Goal: Browse casually

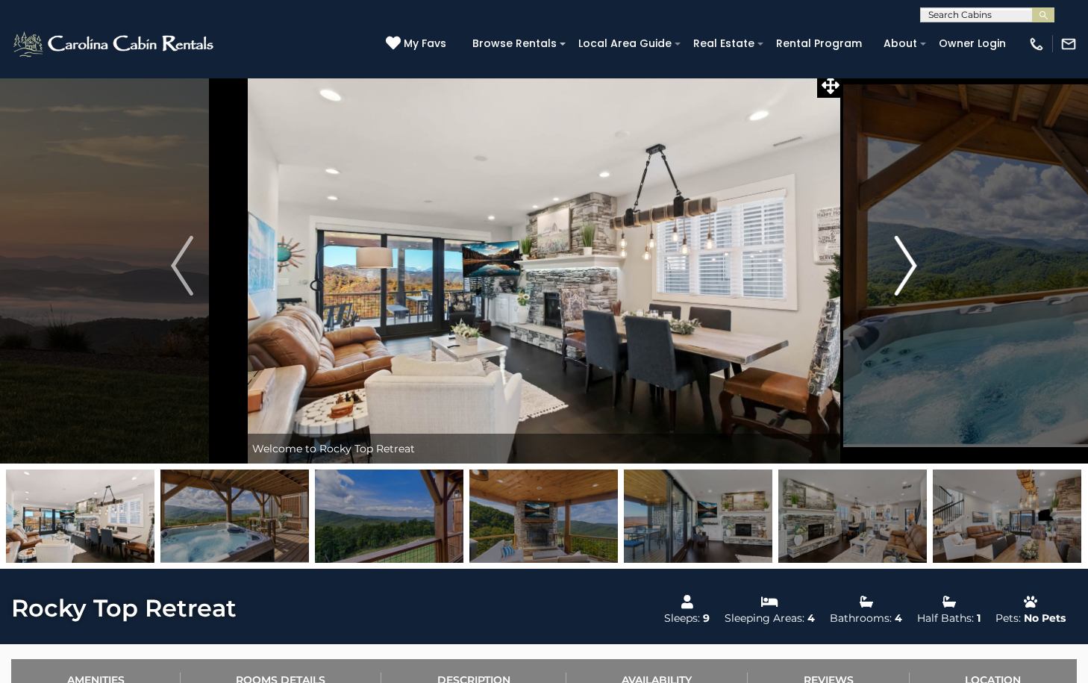
click at [909, 271] on img "Next" at bounding box center [906, 266] width 22 height 60
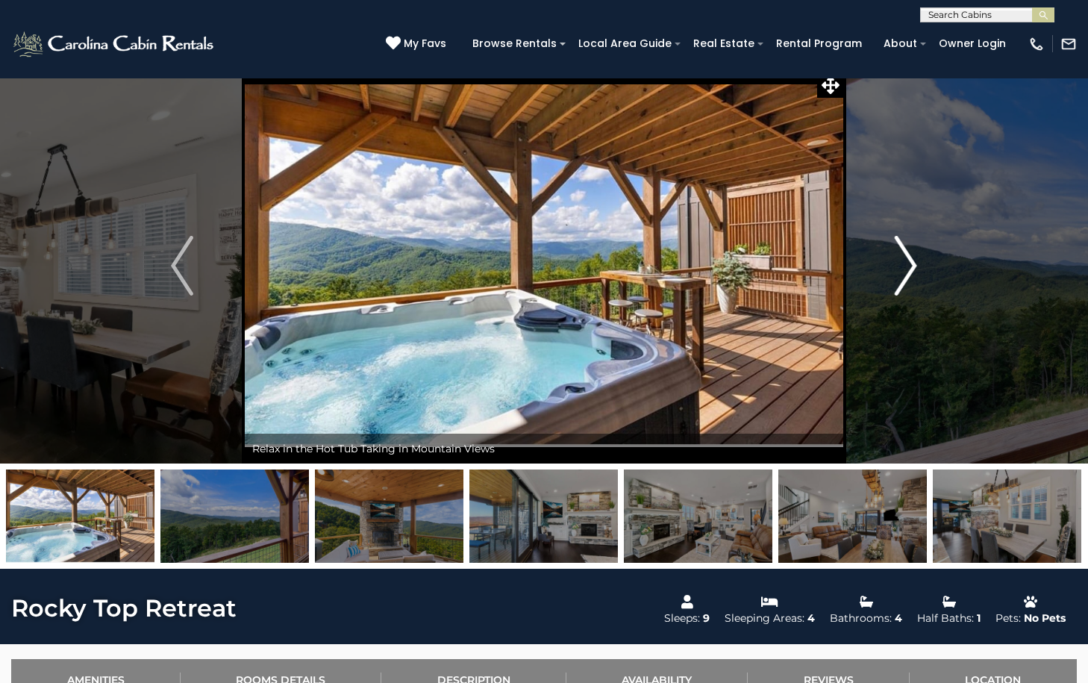
click at [907, 268] on img "Next" at bounding box center [906, 266] width 22 height 60
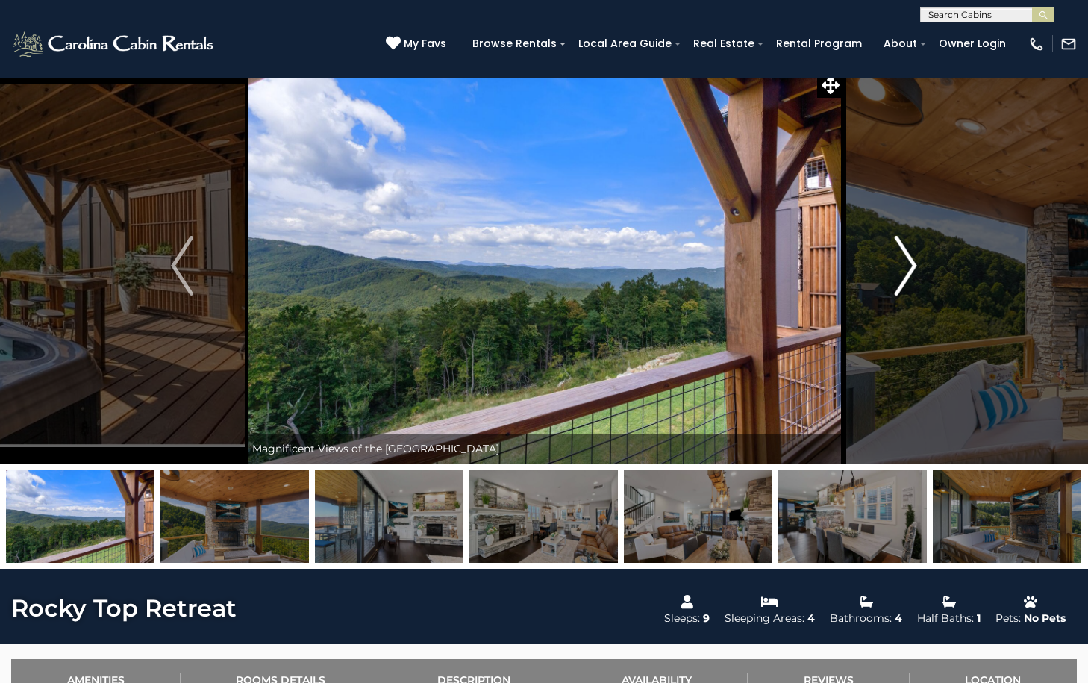
click at [906, 269] on img "Next" at bounding box center [906, 266] width 22 height 60
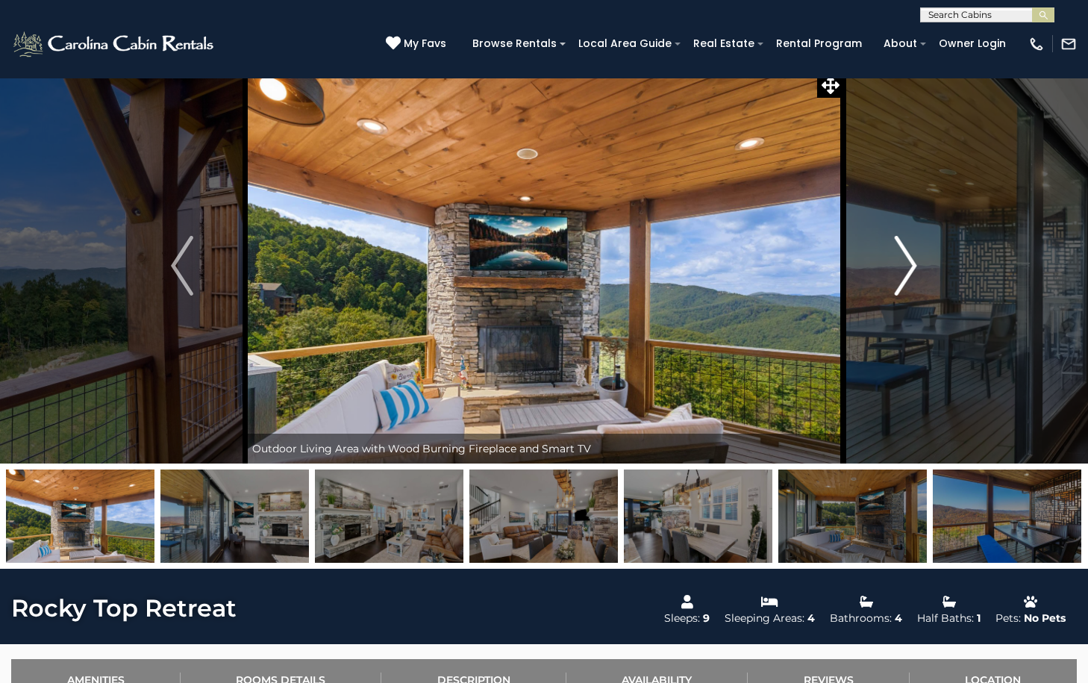
click at [904, 271] on img "Next" at bounding box center [906, 266] width 22 height 60
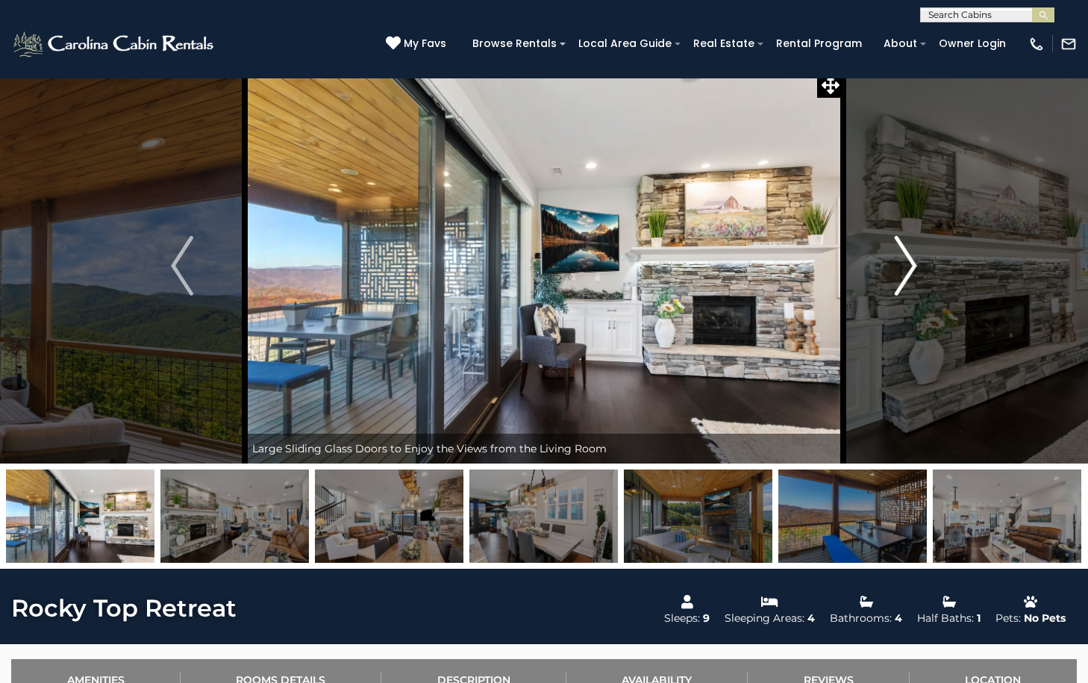
click at [903, 275] on img "Next" at bounding box center [906, 266] width 22 height 60
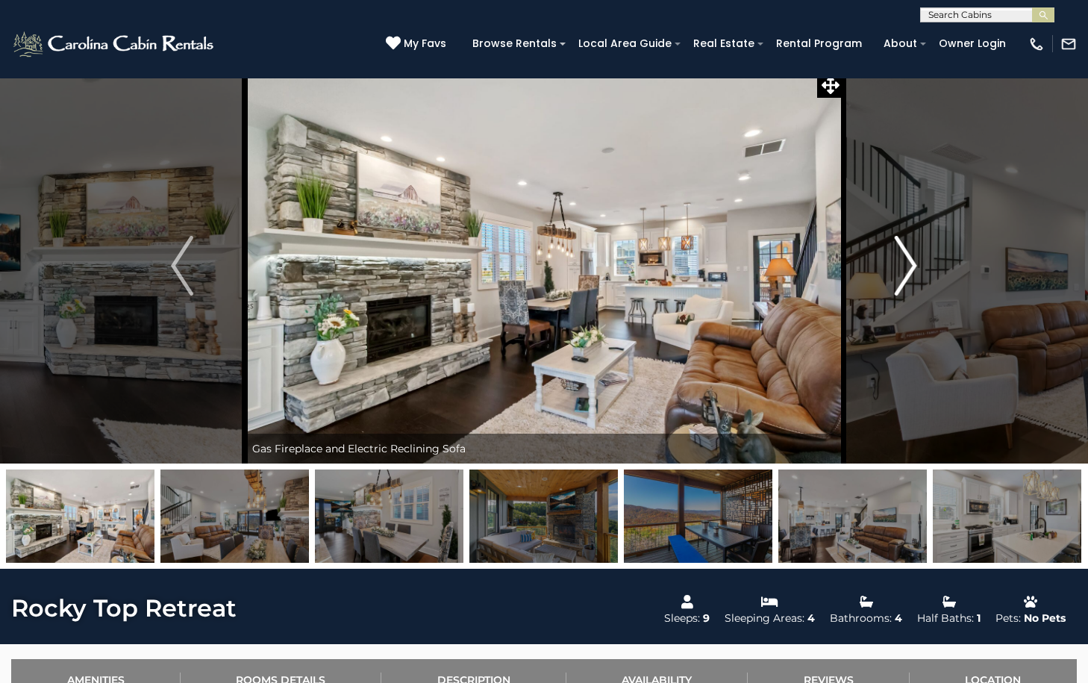
click at [898, 280] on img "Next" at bounding box center [906, 266] width 22 height 60
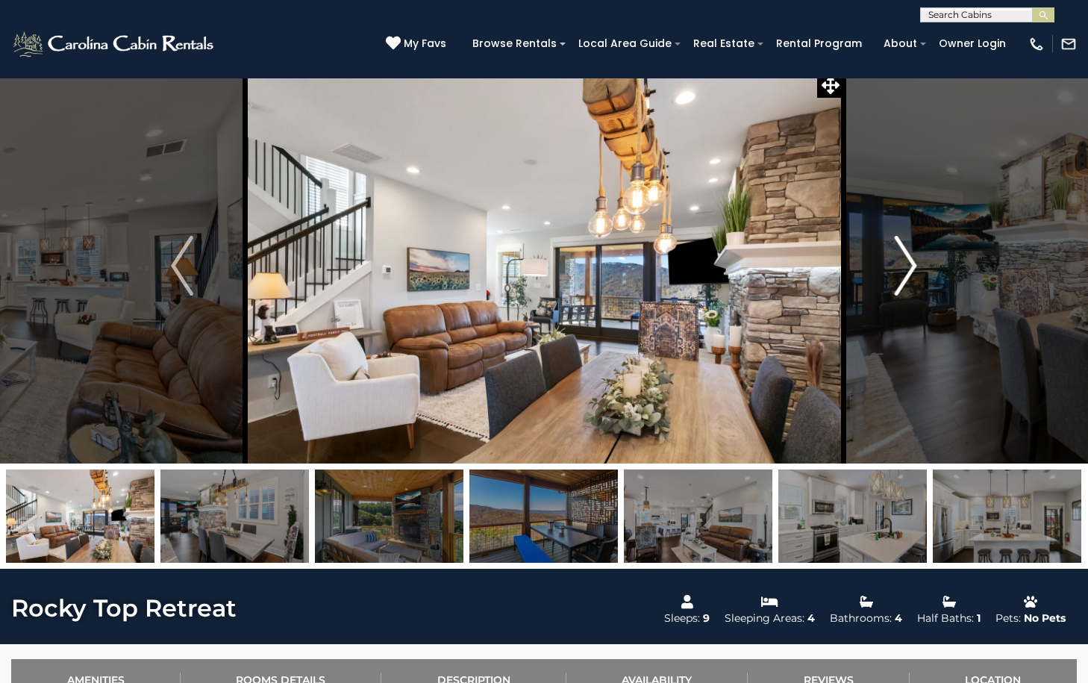
click at [895, 281] on img "Next" at bounding box center [906, 266] width 22 height 60
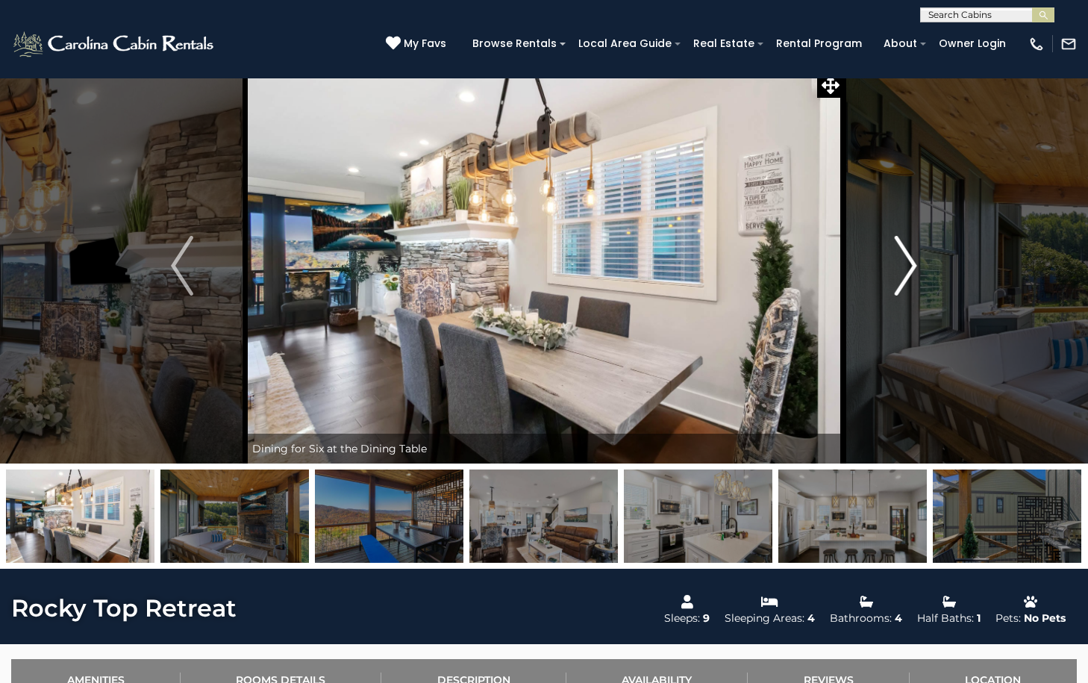
click at [894, 284] on button "Next" at bounding box center [905, 265] width 125 height 395
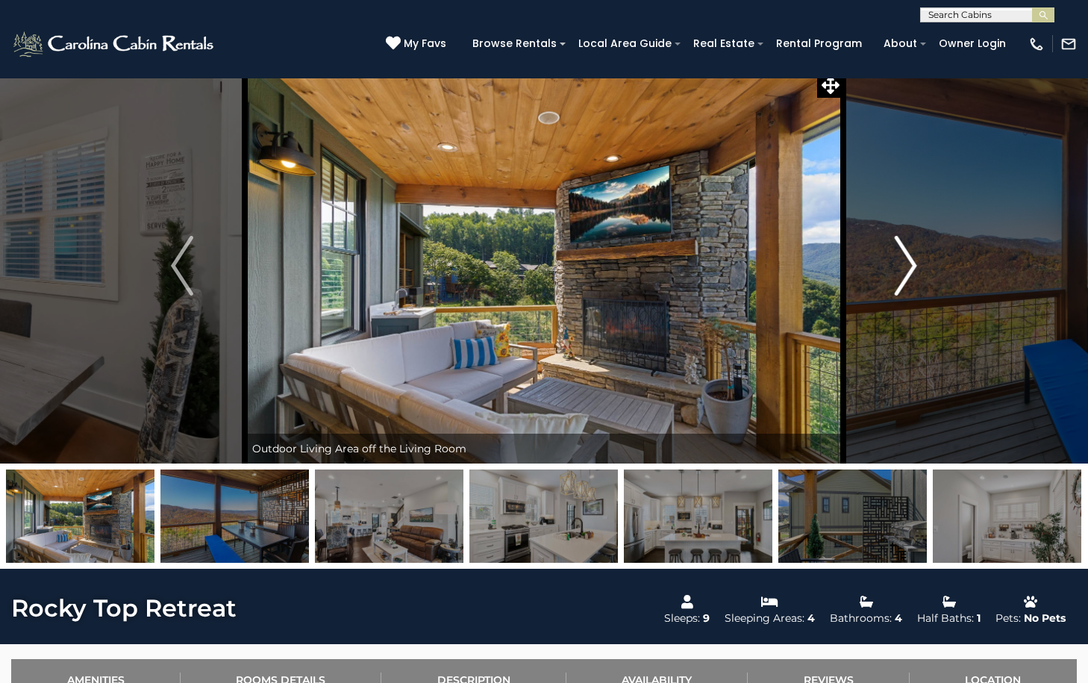
click at [883, 292] on button "Next" at bounding box center [905, 265] width 125 height 395
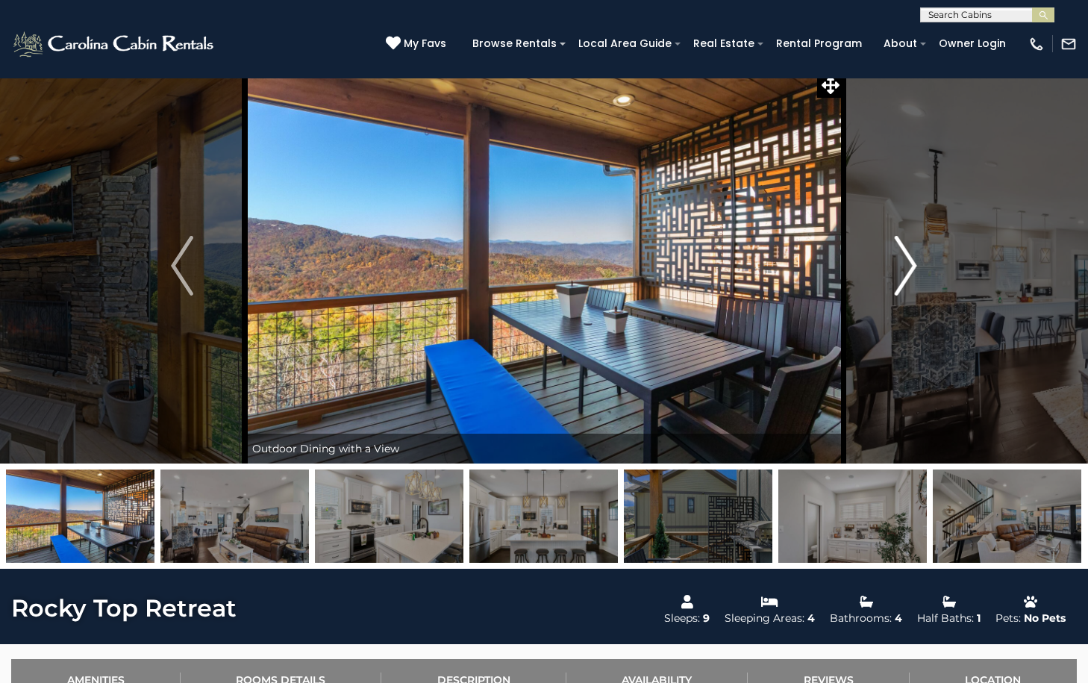
click at [884, 291] on button "Next" at bounding box center [905, 265] width 125 height 395
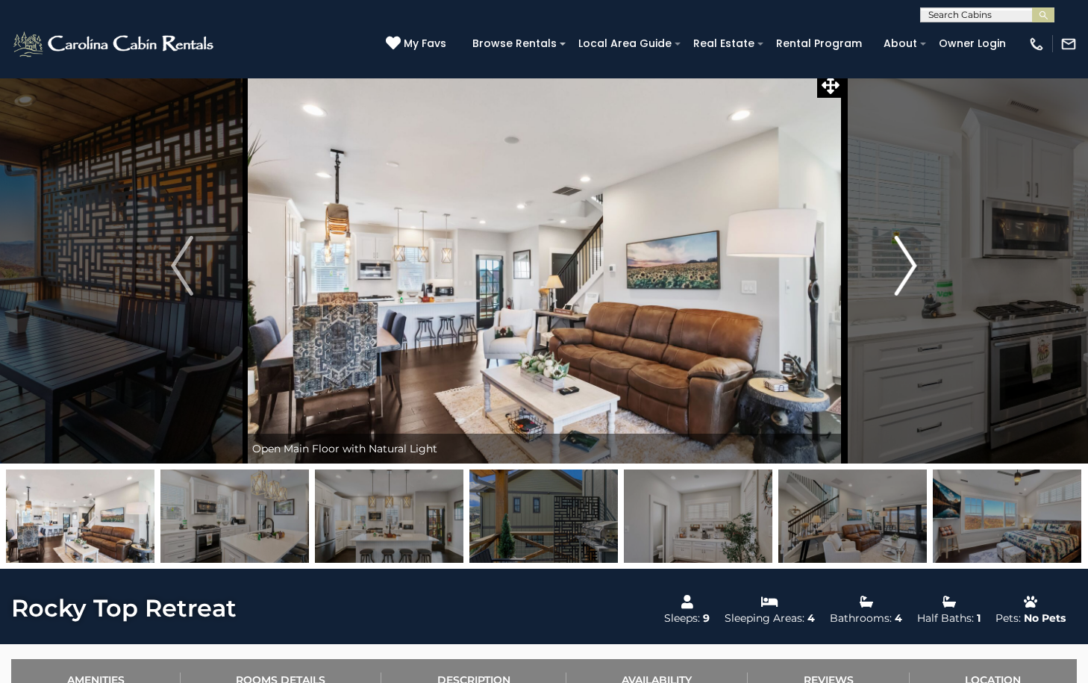
click at [884, 291] on button "Next" at bounding box center [905, 265] width 125 height 395
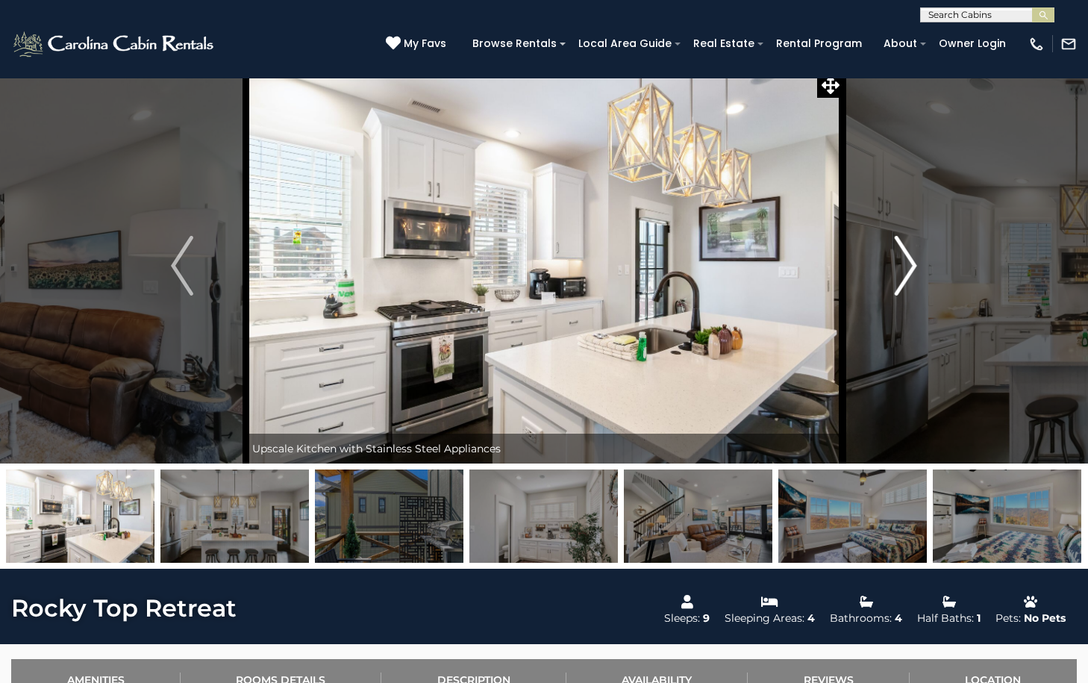
click at [883, 292] on button "Next" at bounding box center [905, 265] width 125 height 395
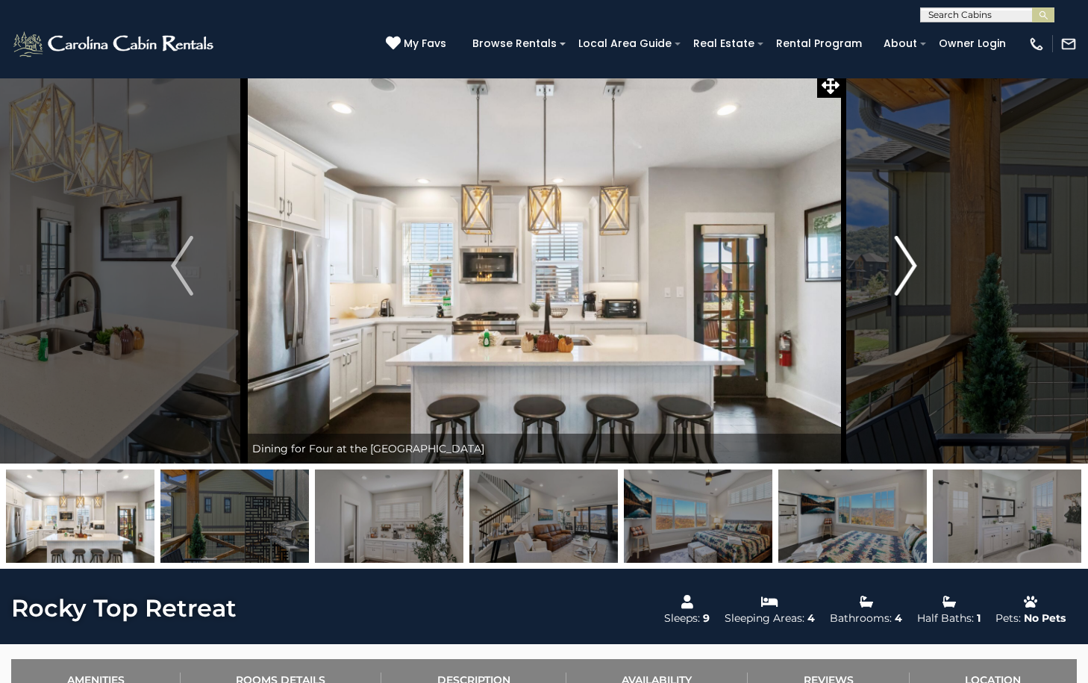
click at [883, 292] on button "Next" at bounding box center [905, 265] width 125 height 395
